Goal: Information Seeking & Learning: Find specific fact

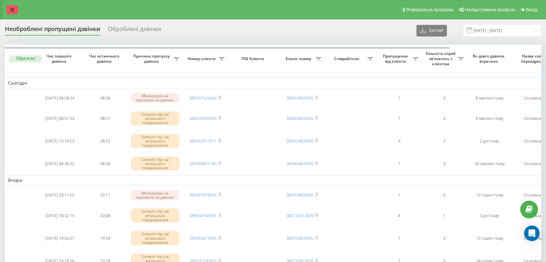
click at [8, 7] on link at bounding box center [12, 9] width 12 height 9
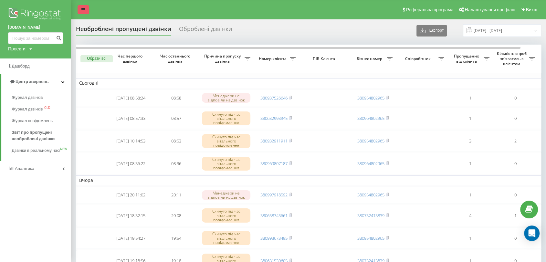
click at [86, 8] on link at bounding box center [83, 9] width 12 height 9
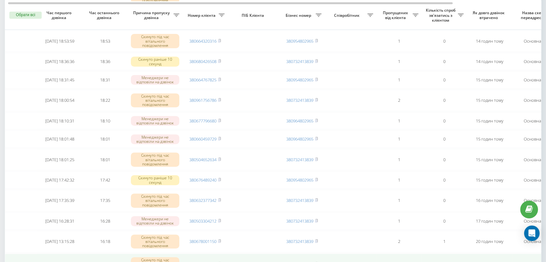
scroll to position [323, 0]
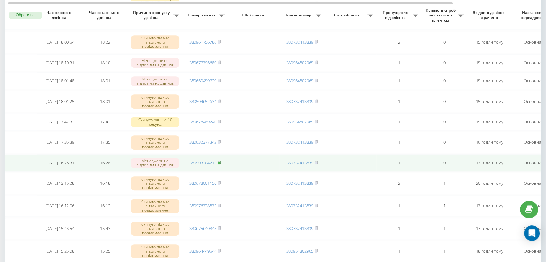
click at [221, 164] on icon at bounding box center [219, 162] width 2 height 3
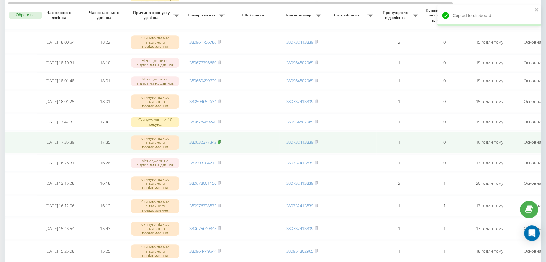
drag, startPoint x: 220, startPoint y: 147, endPoint x: 220, endPoint y: 142, distance: 4.5
click at [220, 144] on rect at bounding box center [219, 142] width 2 height 3
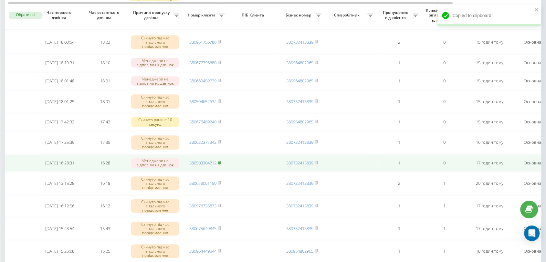
click at [220, 164] on rect at bounding box center [219, 162] width 2 height 3
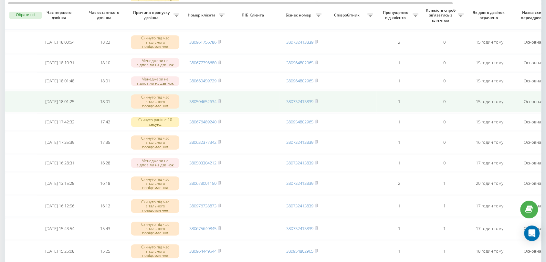
drag, startPoint x: 220, startPoint y: 125, endPoint x: 222, endPoint y: 109, distance: 15.6
click at [220, 123] on rect at bounding box center [219, 121] width 2 height 3
click at [220, 103] on rect at bounding box center [219, 101] width 2 height 3
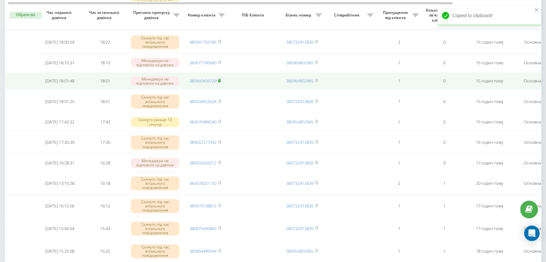
click at [220, 82] on rect at bounding box center [219, 80] width 2 height 3
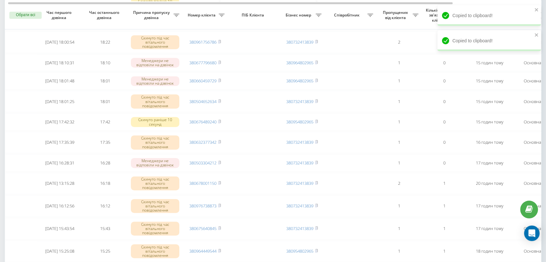
click at [224, 20] on th "Номер клієнта" at bounding box center [204, 15] width 45 height 28
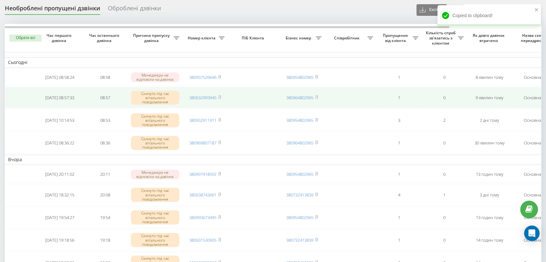
scroll to position [0, 0]
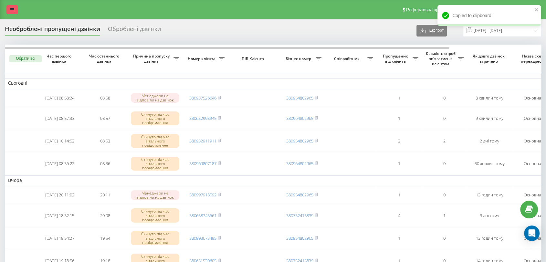
click at [8, 6] on link at bounding box center [12, 9] width 12 height 9
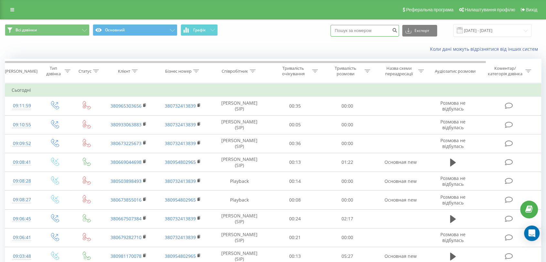
click at [382, 28] on input at bounding box center [364, 31] width 68 height 12
paste input "380503304212"
type input "380503304212"
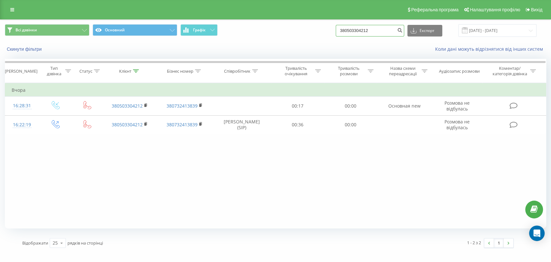
click at [360, 31] on input "380503304212" at bounding box center [370, 31] width 68 height 12
paste input "63237734"
type input "380632377342"
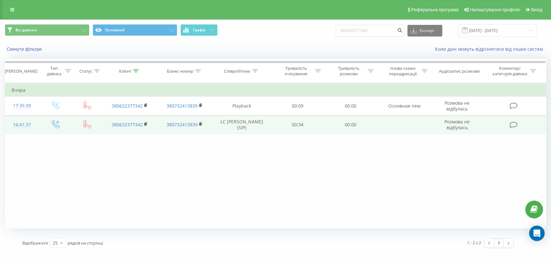
copy td "LC [PERSON_NAME]"
drag, startPoint x: 225, startPoint y: 120, endPoint x: 262, endPoint y: 125, distance: 37.2
click at [262, 125] on td "LC [PERSON_NAME] (SIP)" at bounding box center [241, 124] width 59 height 19
click at [146, 125] on rect at bounding box center [145, 124] width 2 height 3
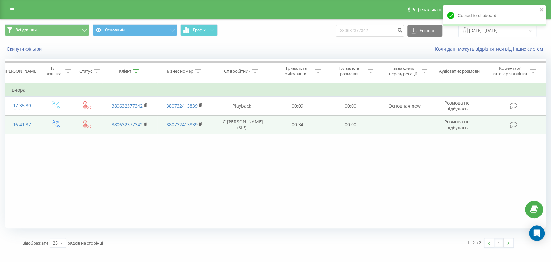
copy td "LC [PERSON_NAME]"
drag, startPoint x: 227, startPoint y: 119, endPoint x: 264, endPoint y: 126, distance: 38.2
click at [264, 126] on td "LC Сергієнко Світлана Сергіївна (SIP)" at bounding box center [241, 124] width 59 height 19
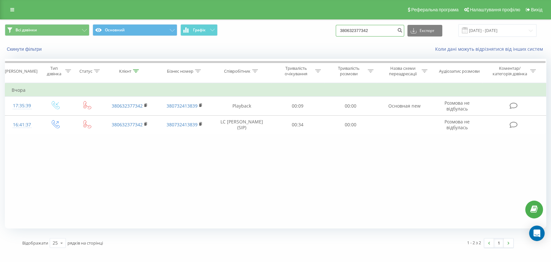
click at [370, 32] on input "380632377342" at bounding box center [370, 31] width 68 height 12
paste input "76489240"
type input "380676489240"
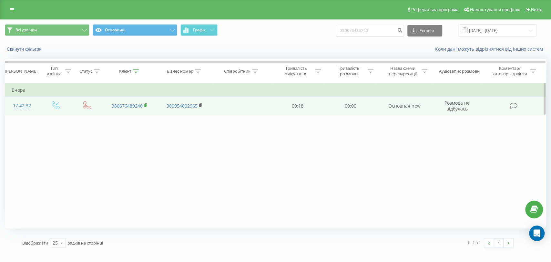
click at [145, 104] on rect at bounding box center [145, 105] width 2 height 3
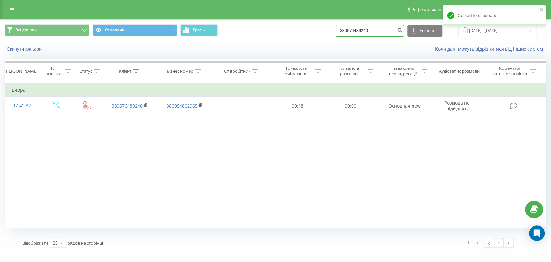
click at [352, 29] on input "380676489240" at bounding box center [370, 31] width 68 height 12
paste input "504652634"
type input "380504652634"
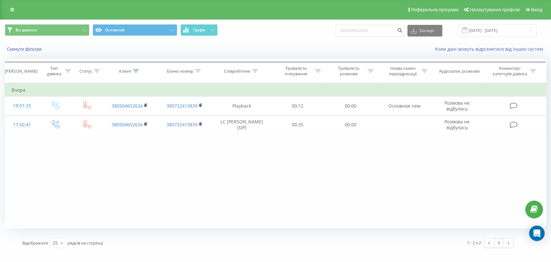
click at [294, 197] on div "Фільтрувати за умовою Дорівнює Введіть значення Скасувати OK Фільтрувати за умо…" at bounding box center [276, 155] width 542 height 145
click at [284, 197] on div "Фільтрувати за умовою Дорівнює Введіть значення Скасувати OK Фільтрувати за умо…" at bounding box center [276, 155] width 542 height 145
click at [212, 158] on div "Фільтрувати за умовою Дорівнює Введіть значення Скасувати OK Фільтрувати за умо…" at bounding box center [276, 155] width 542 height 145
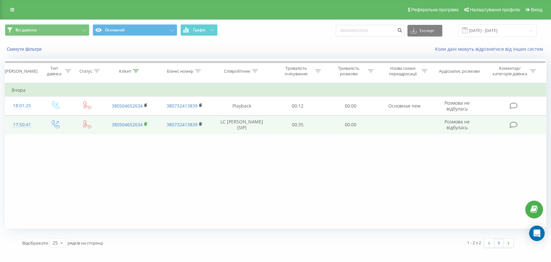
click at [144, 126] on icon at bounding box center [146, 124] width 4 height 5
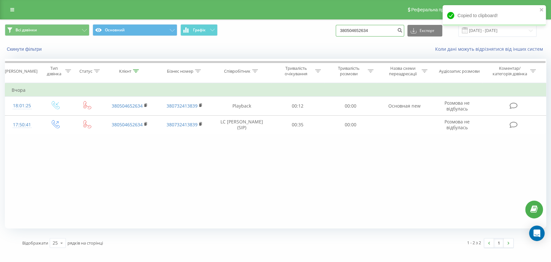
click at [371, 28] on input "380504652634" at bounding box center [370, 31] width 68 height 12
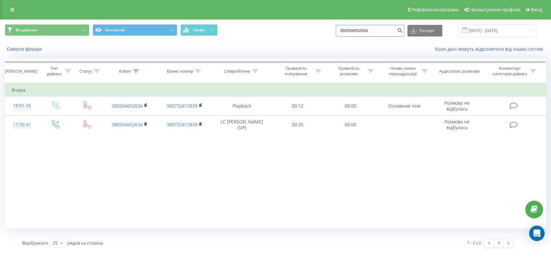
click at [371, 28] on input "380504652634" at bounding box center [370, 31] width 68 height 12
paste input "660459729"
type input "380660459729"
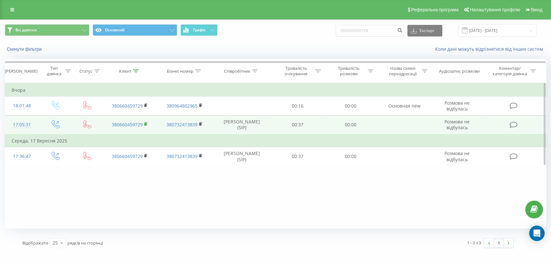
click at [145, 122] on icon at bounding box center [146, 124] width 4 height 5
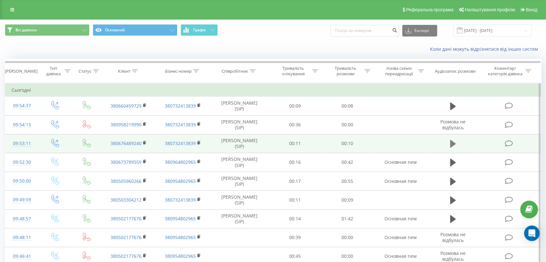
click at [450, 143] on icon at bounding box center [453, 143] width 6 height 9
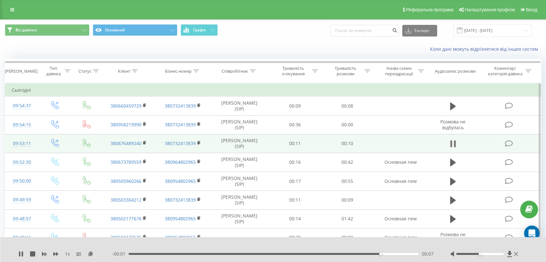
click at [453, 143] on icon at bounding box center [453, 143] width 6 height 9
